Goal: Entertainment & Leisure: Browse casually

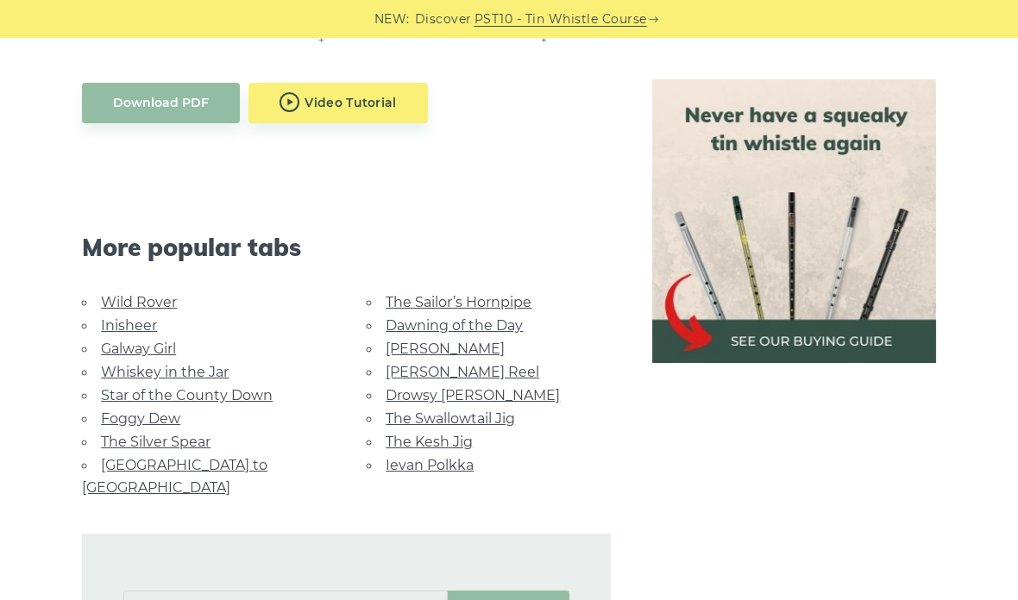
scroll to position [999, 0]
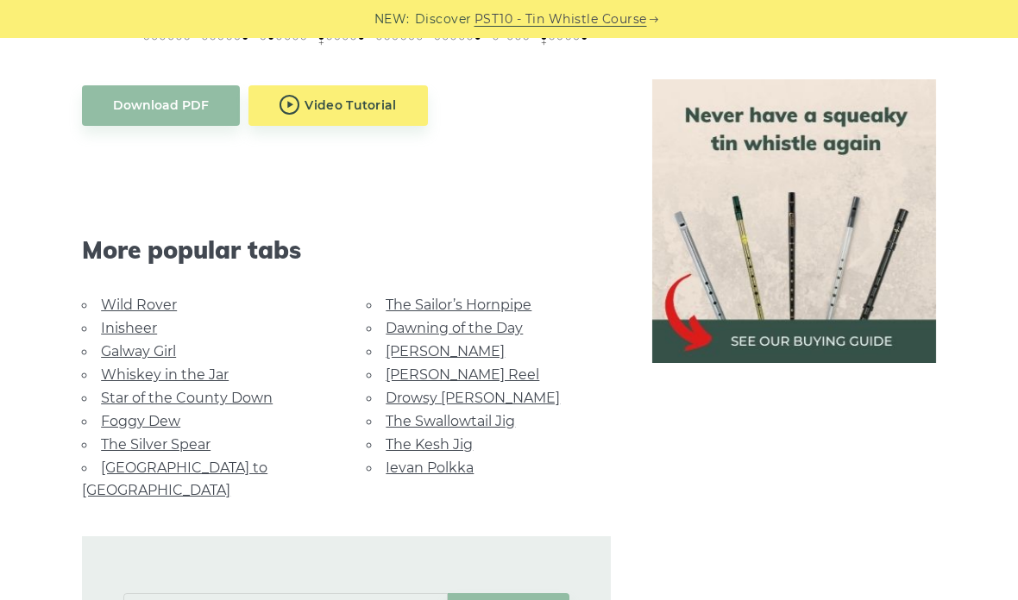
click at [448, 436] on link "The Kesh Jig" at bounding box center [428, 444] width 87 height 16
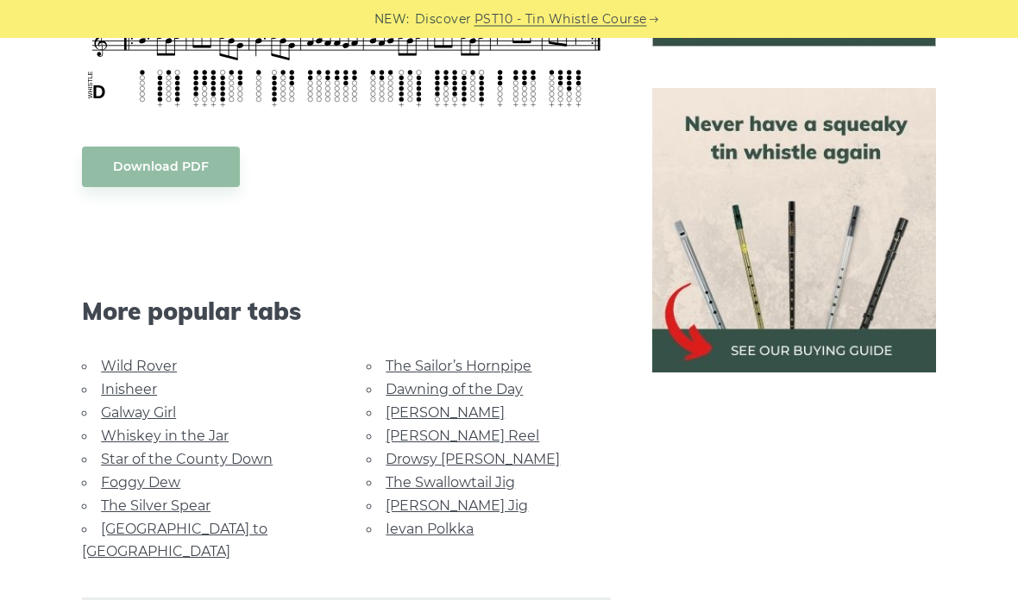
scroll to position [733, 0]
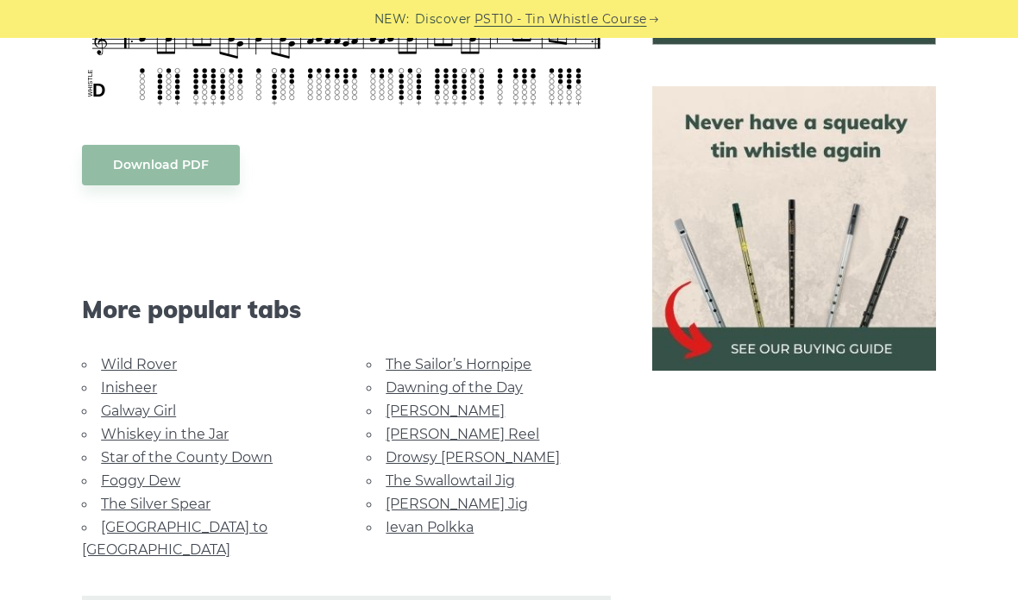
click at [473, 500] on link "[PERSON_NAME] Jig" at bounding box center [456, 504] width 142 height 16
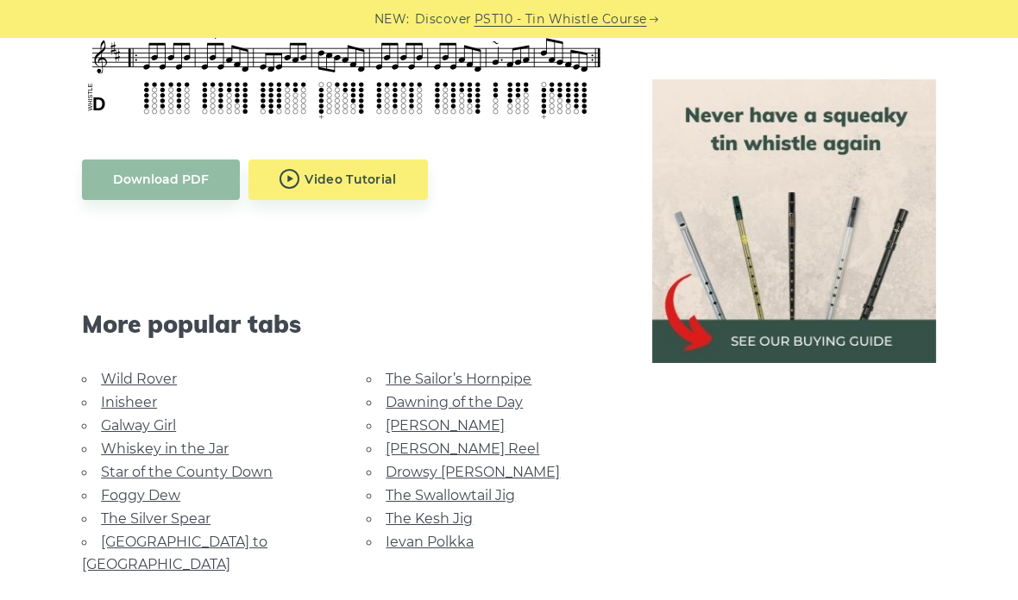
scroll to position [930, 0]
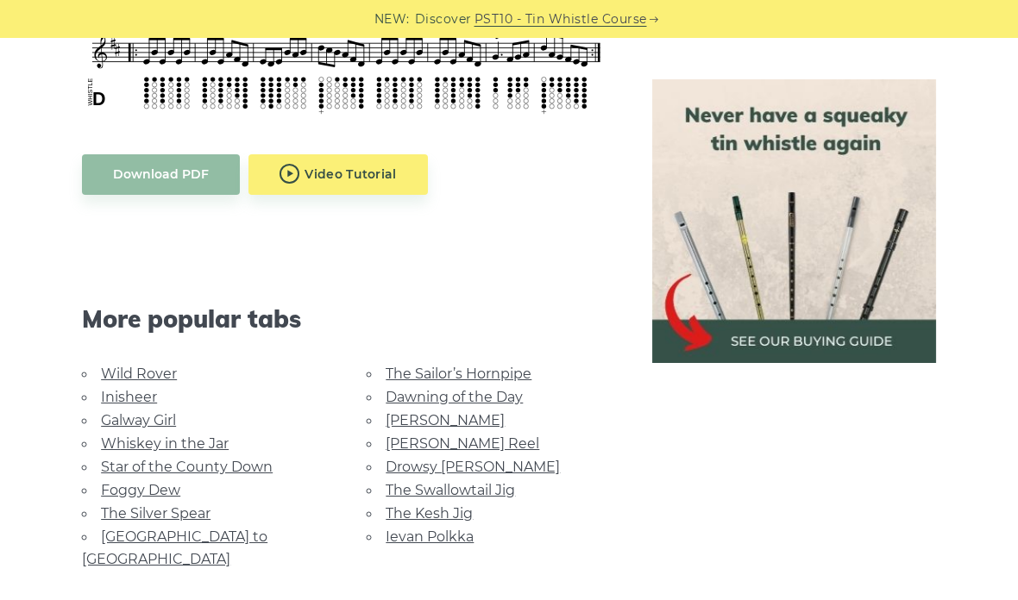
click at [235, 529] on link "[GEOGRAPHIC_DATA] to [GEOGRAPHIC_DATA]" at bounding box center [174, 548] width 185 height 39
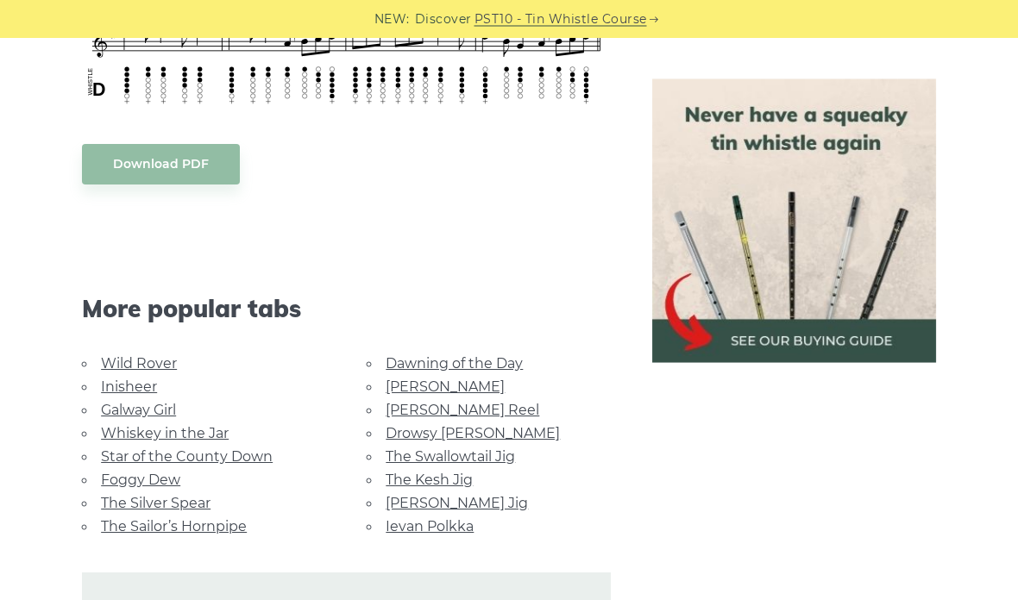
scroll to position [805, 0]
click at [214, 425] on link "Whiskey in the Jar" at bounding box center [165, 433] width 128 height 16
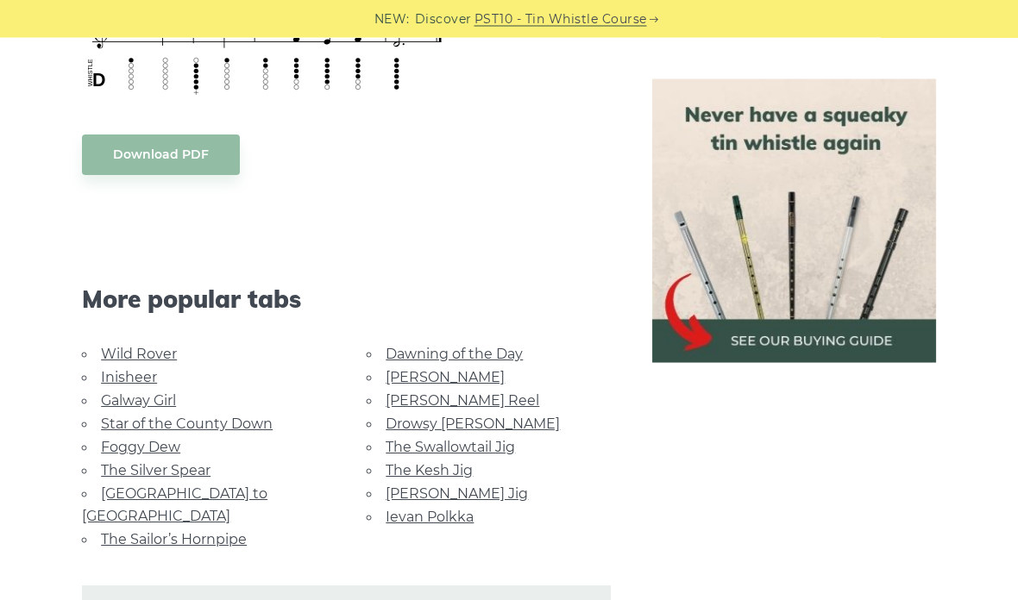
scroll to position [885, 0]
click at [169, 351] on link "Wild Rover" at bounding box center [139, 354] width 76 height 16
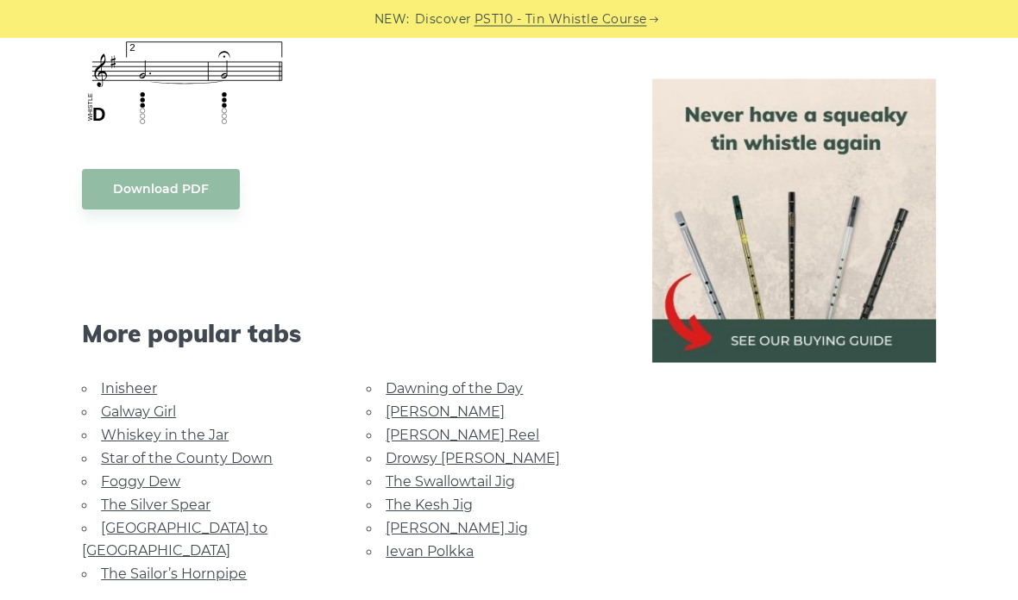
scroll to position [1419, 0]
click at [142, 391] on link "Inisheer" at bounding box center [129, 388] width 56 height 16
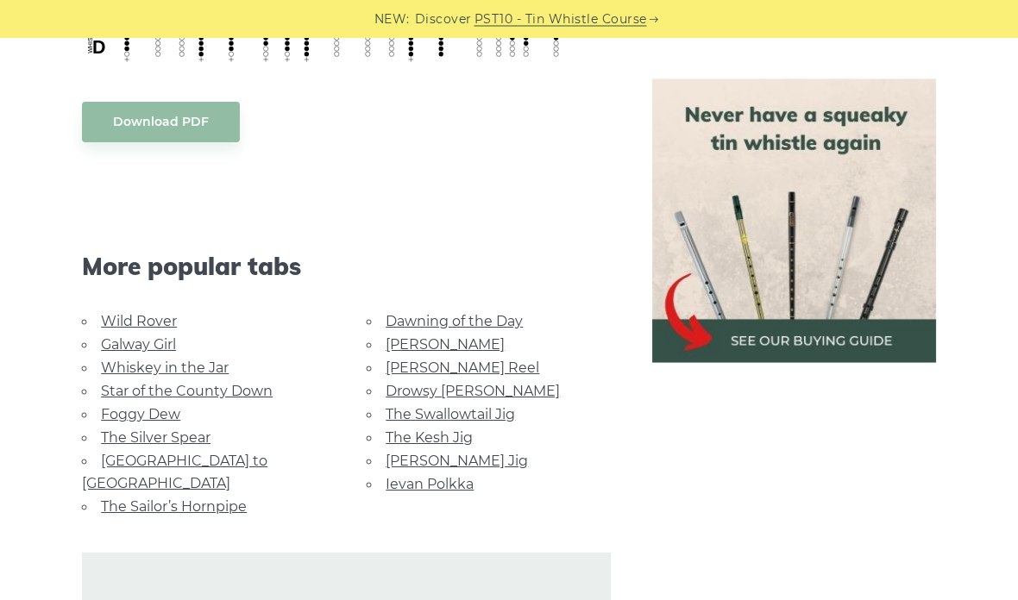
scroll to position [1135, 0]
click at [169, 336] on link "Galway Girl" at bounding box center [138, 344] width 75 height 16
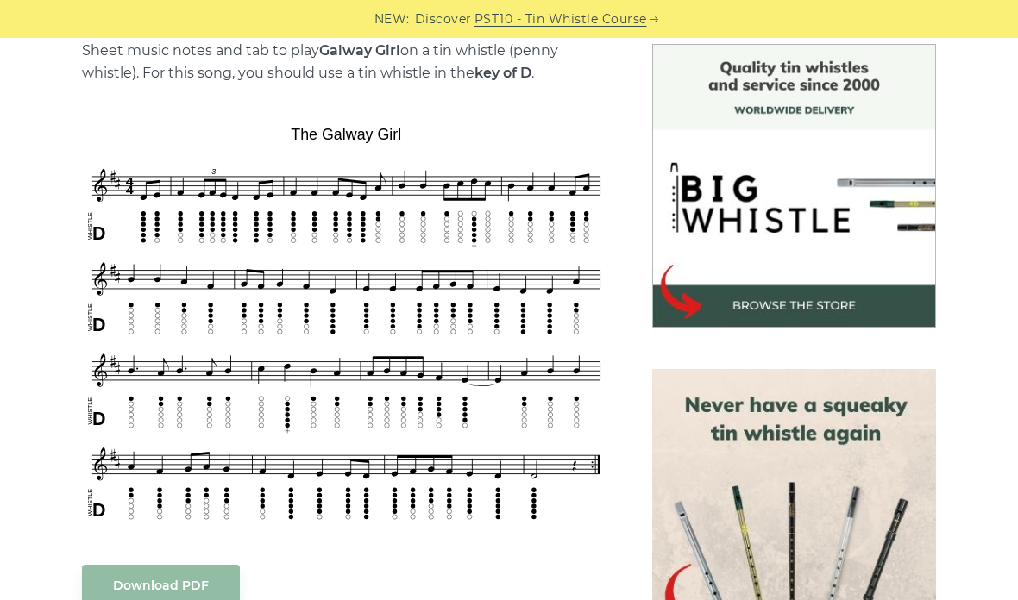
scroll to position [452, 0]
